Goal: Information Seeking & Learning: Learn about a topic

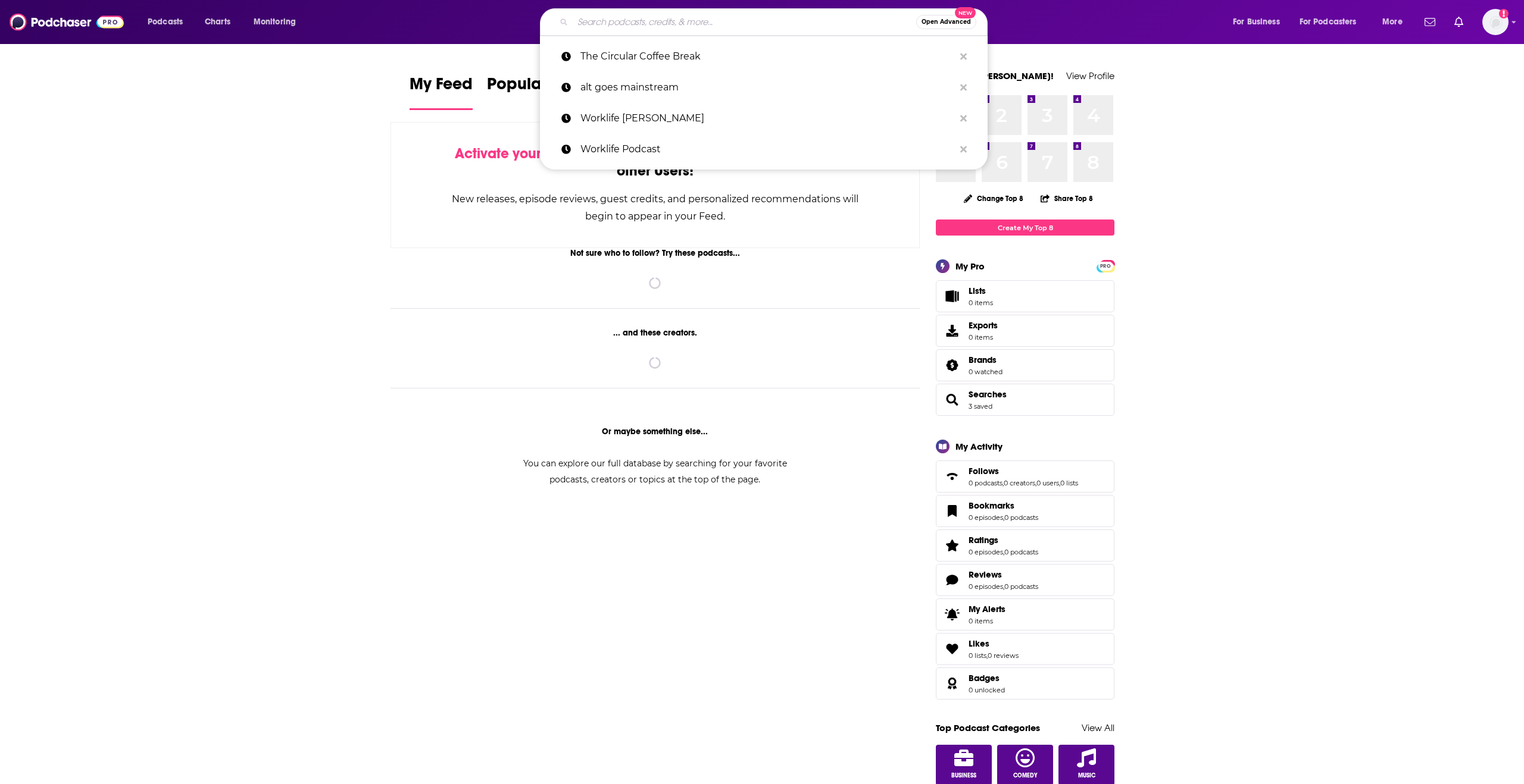
click at [682, 17] on input "Search podcasts, credits, & more..." at bounding box center [744, 22] width 343 height 19
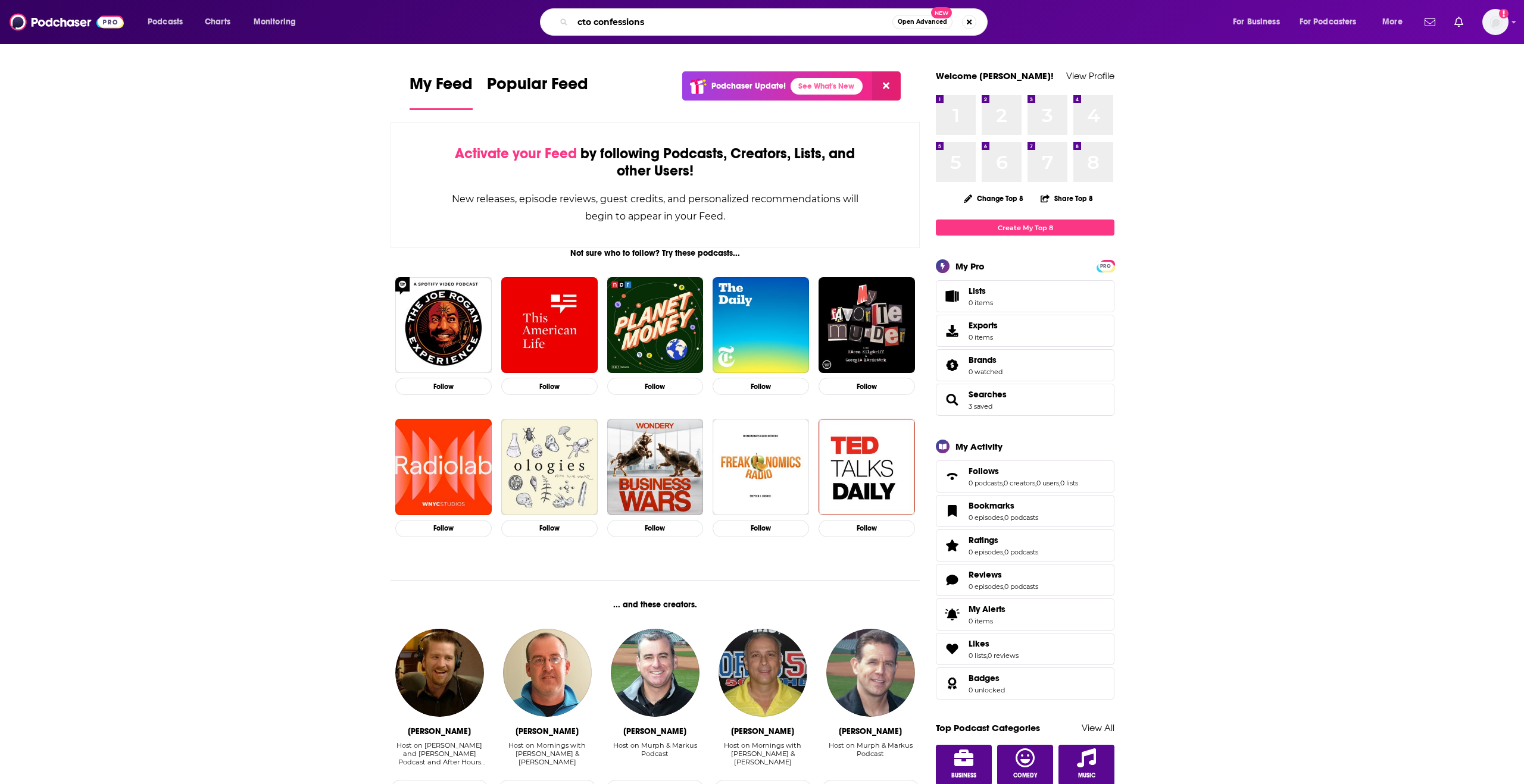
type input "cto confessions"
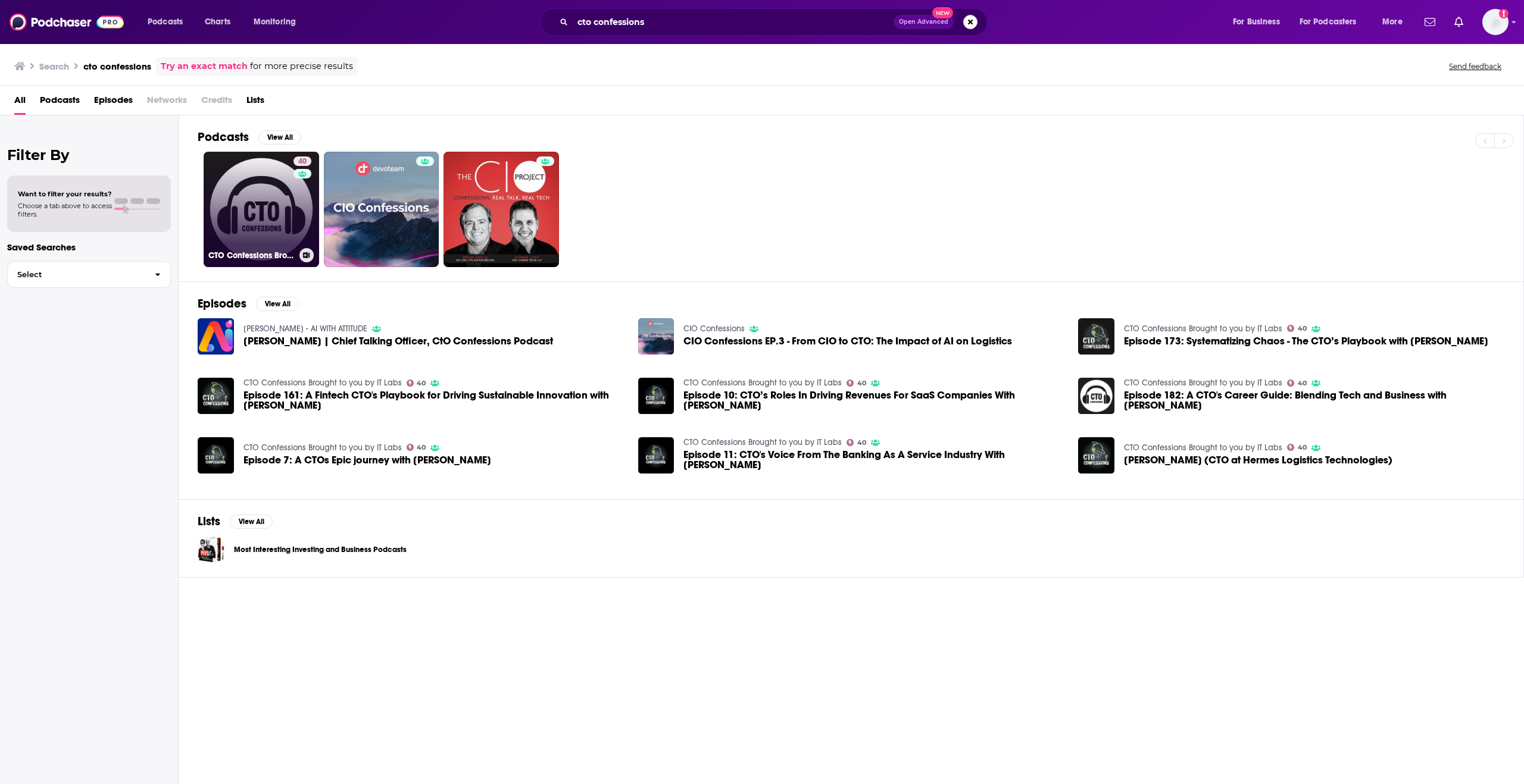
click at [243, 199] on link "40 CTO Confessions Brought to you by IT Labs" at bounding box center [261, 209] width 115 height 115
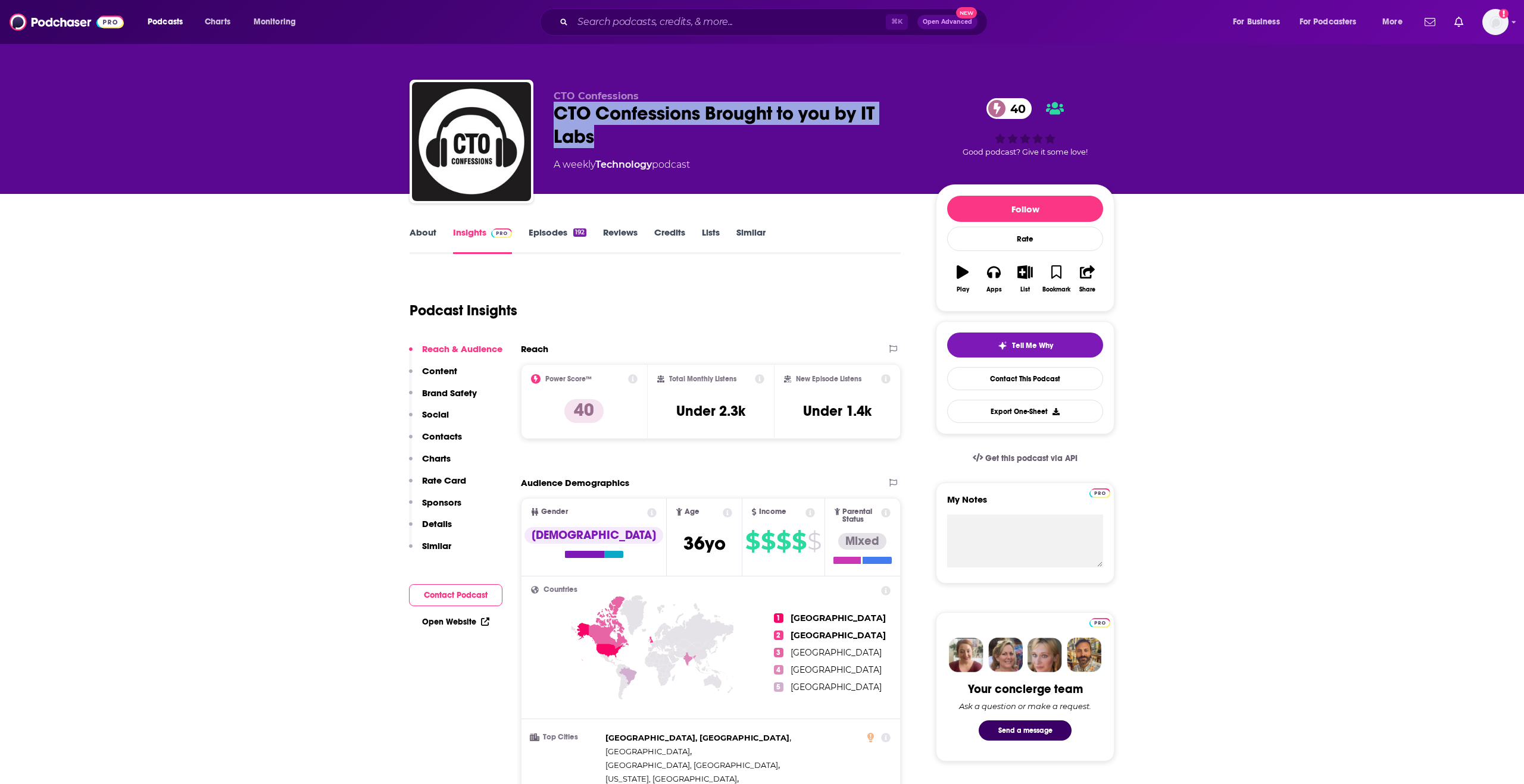
drag, startPoint x: 555, startPoint y: 111, endPoint x: 636, endPoint y: 147, distance: 88.6
click at [636, 147] on div "CTO Confessions Brought to you by IT Labs 40" at bounding box center [735, 125] width 363 height 46
copy h2 "CTO Confessions Brought to you by IT Labs"
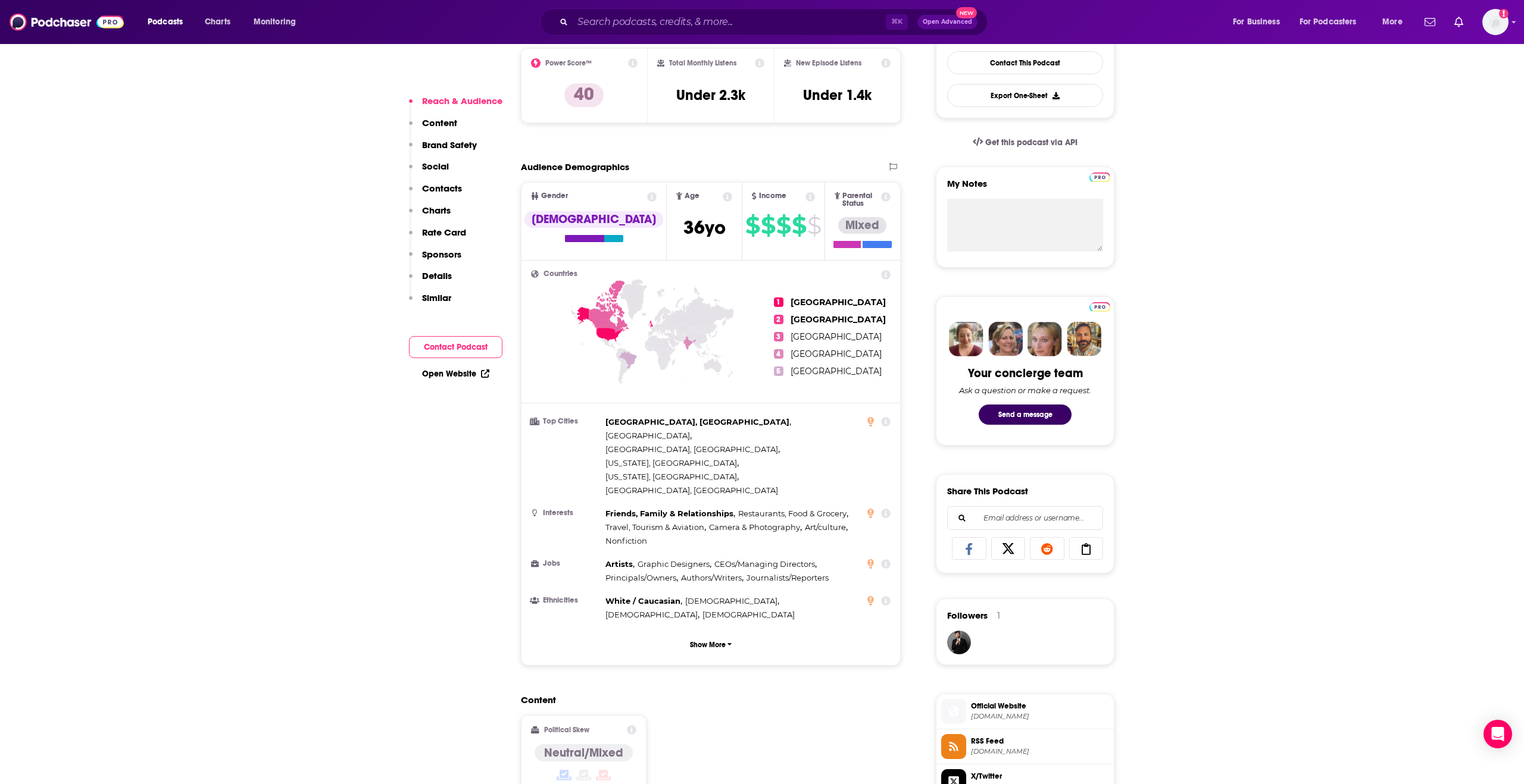
scroll to position [318, 0]
drag, startPoint x: 789, startPoint y: 294, endPoint x: 827, endPoint y: 333, distance: 54.5
click at [827, 333] on ul "1 [GEOGRAPHIC_DATA] 2 [GEOGRAPHIC_DATA] 3 [GEOGRAPHIC_DATA] 4 [GEOGRAPHIC_DATA]…" at bounding box center [832, 334] width 117 height 133
copy ul "United States 2 [GEOGRAPHIC_DATA] 3 [GEOGRAPHIC_DATA]"
